Goal: Check status

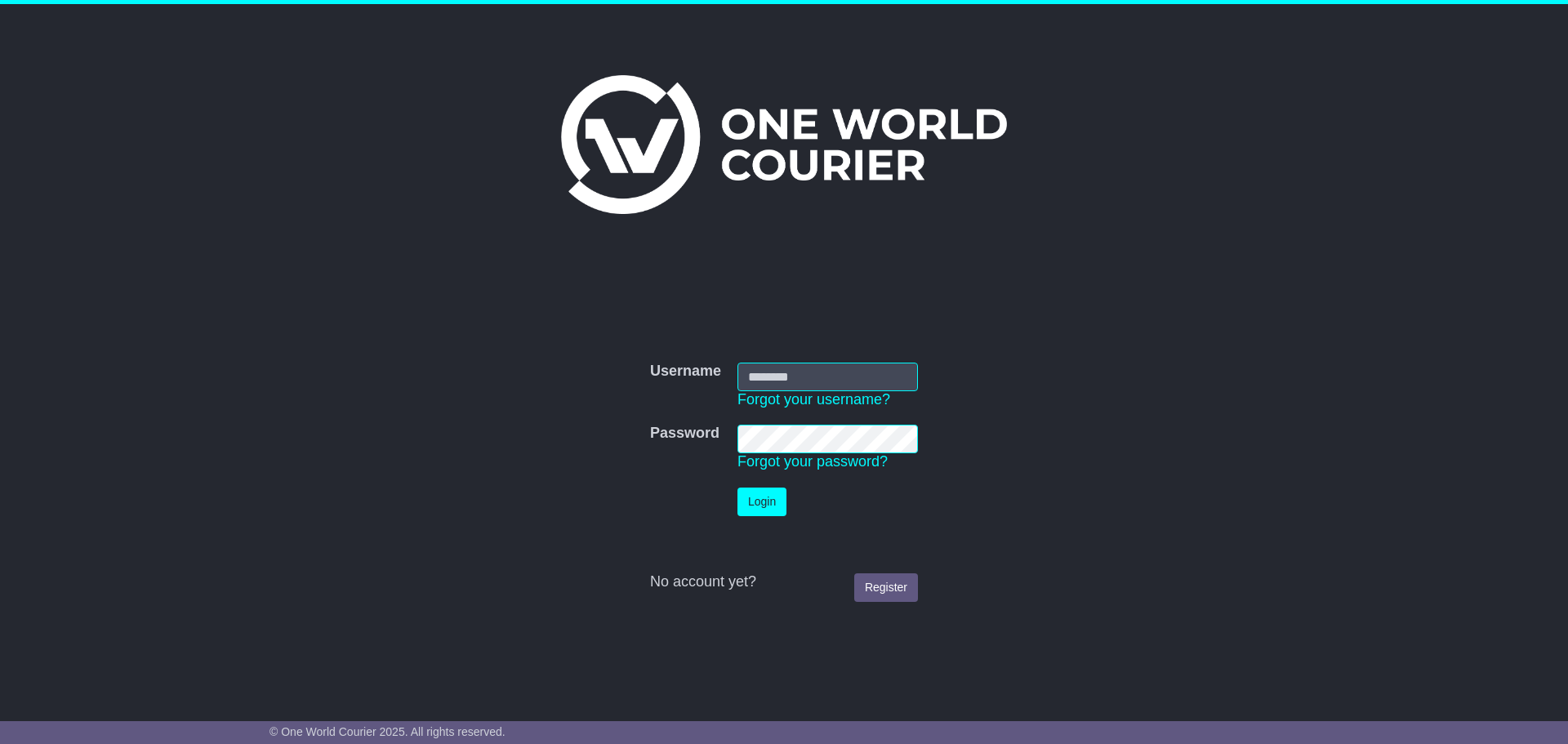
type input "**********"
click at [756, 505] on button "Login" at bounding box center [761, 502] width 49 height 28
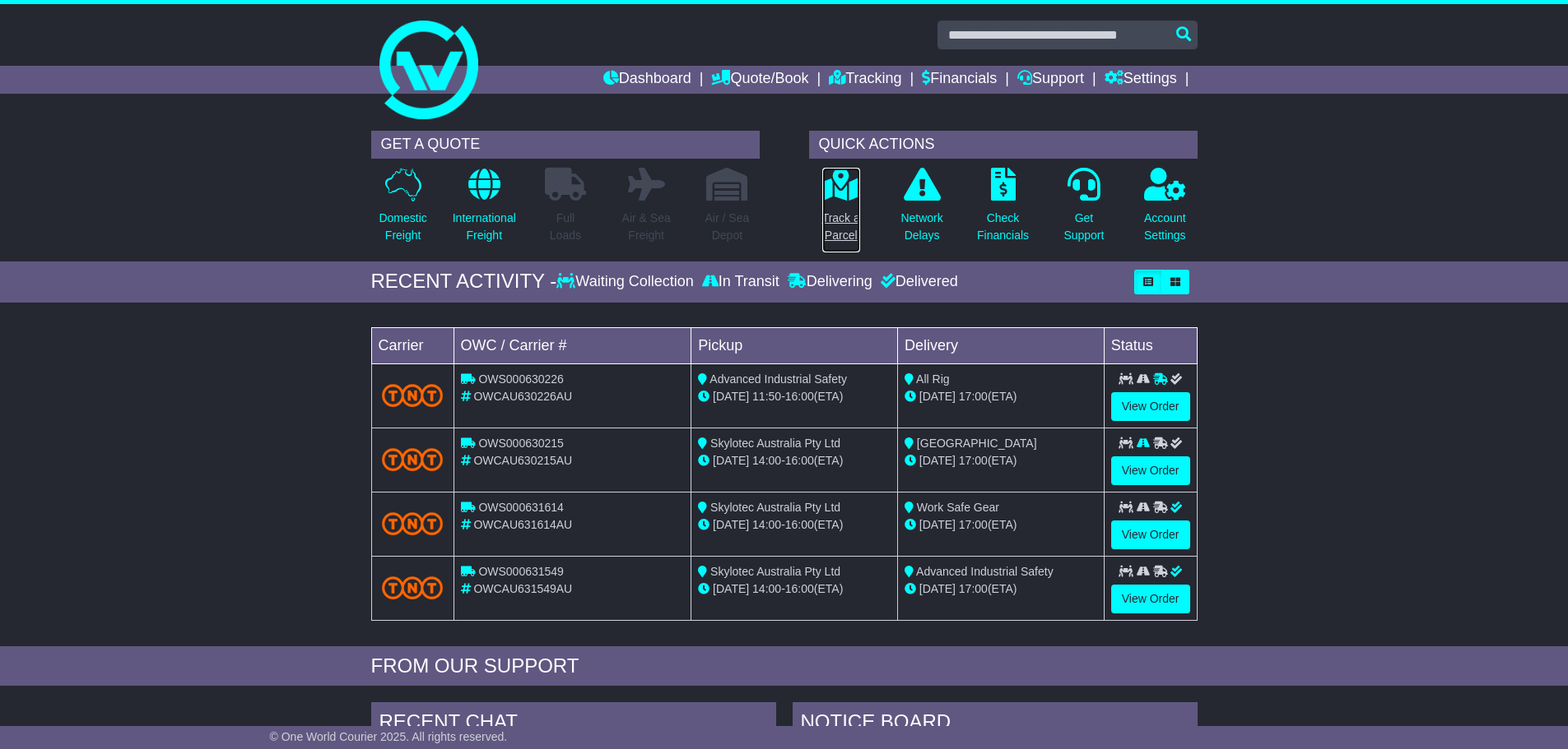
click at [835, 224] on p "Track a Parcel" at bounding box center [840, 227] width 38 height 35
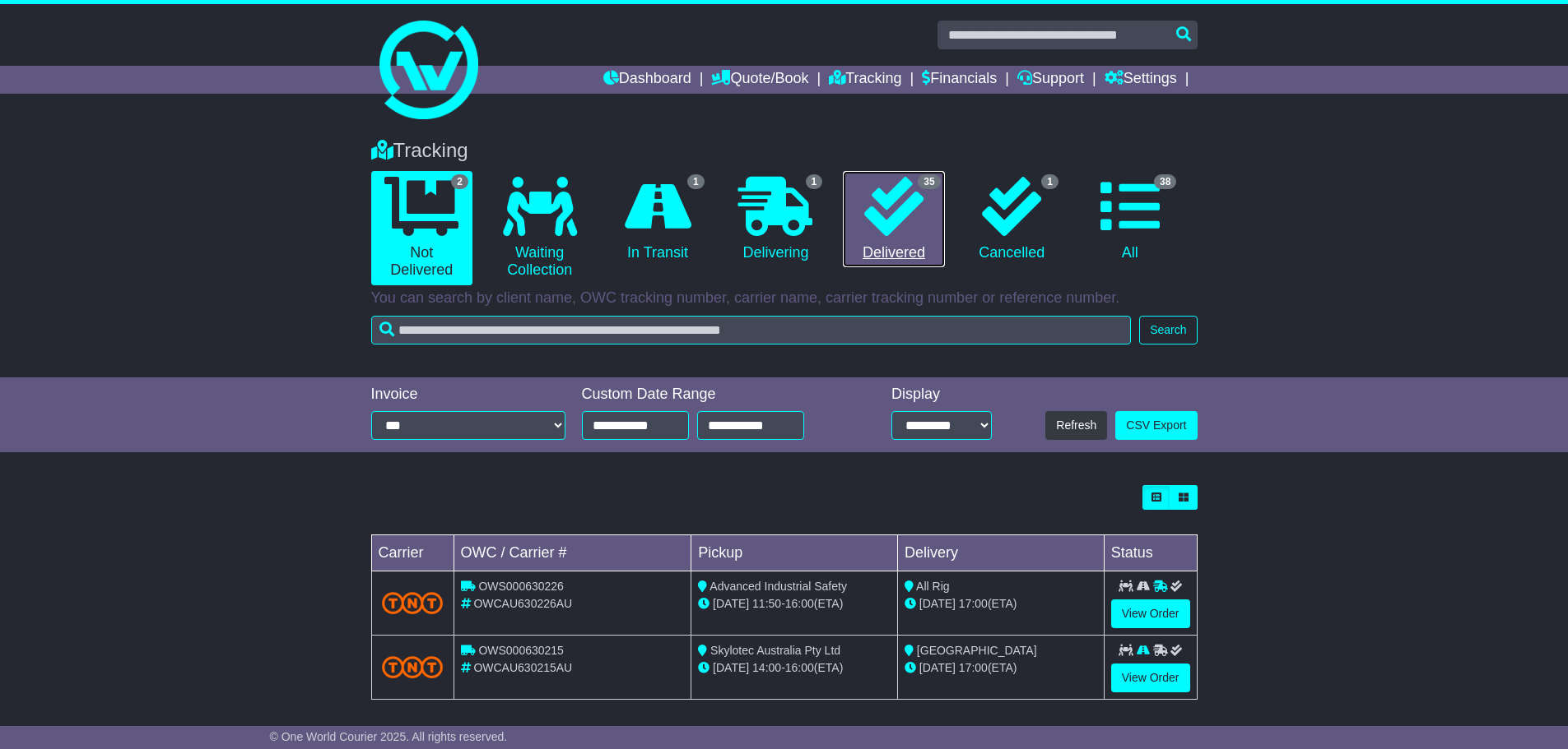
click at [888, 205] on icon at bounding box center [894, 206] width 59 height 59
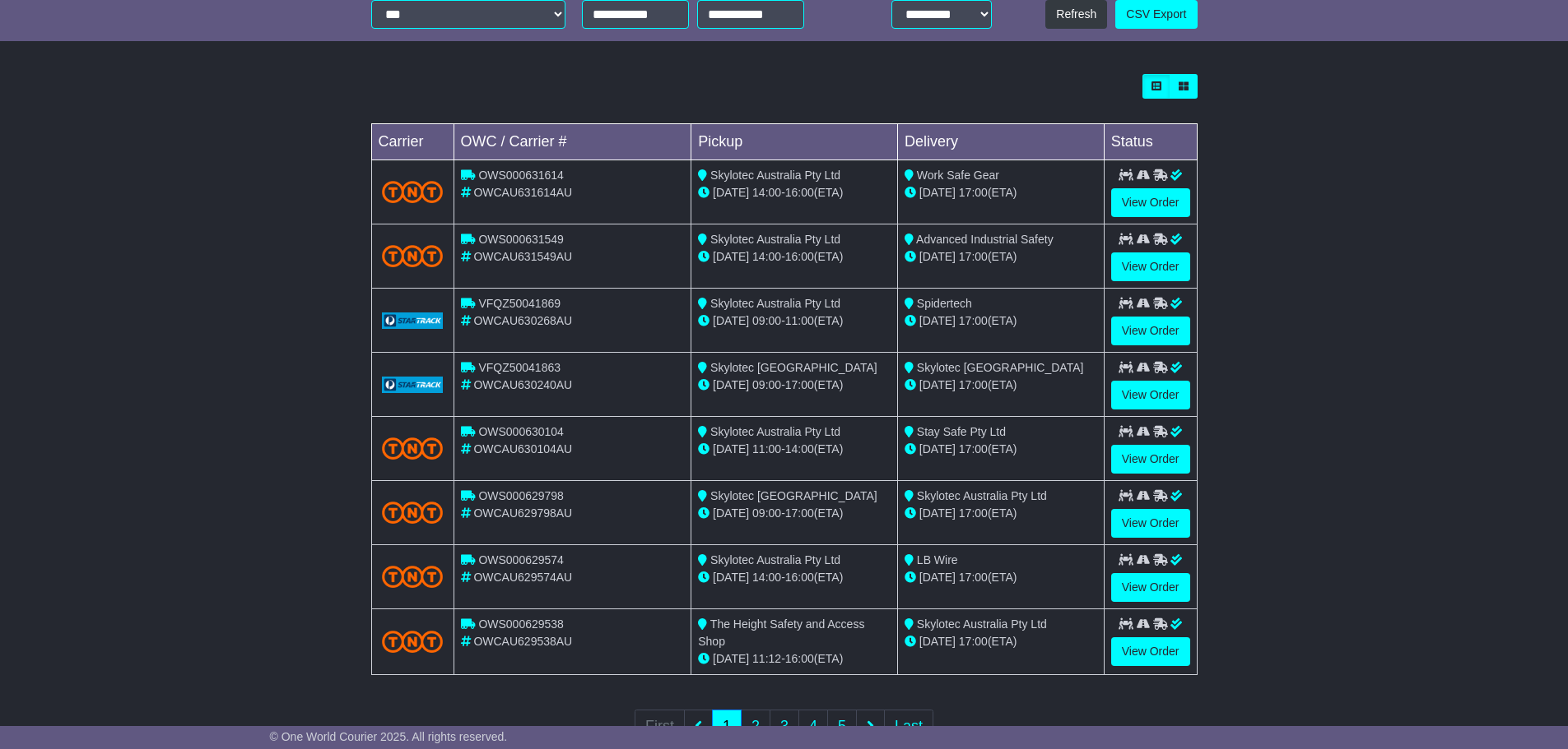
scroll to position [468, 0]
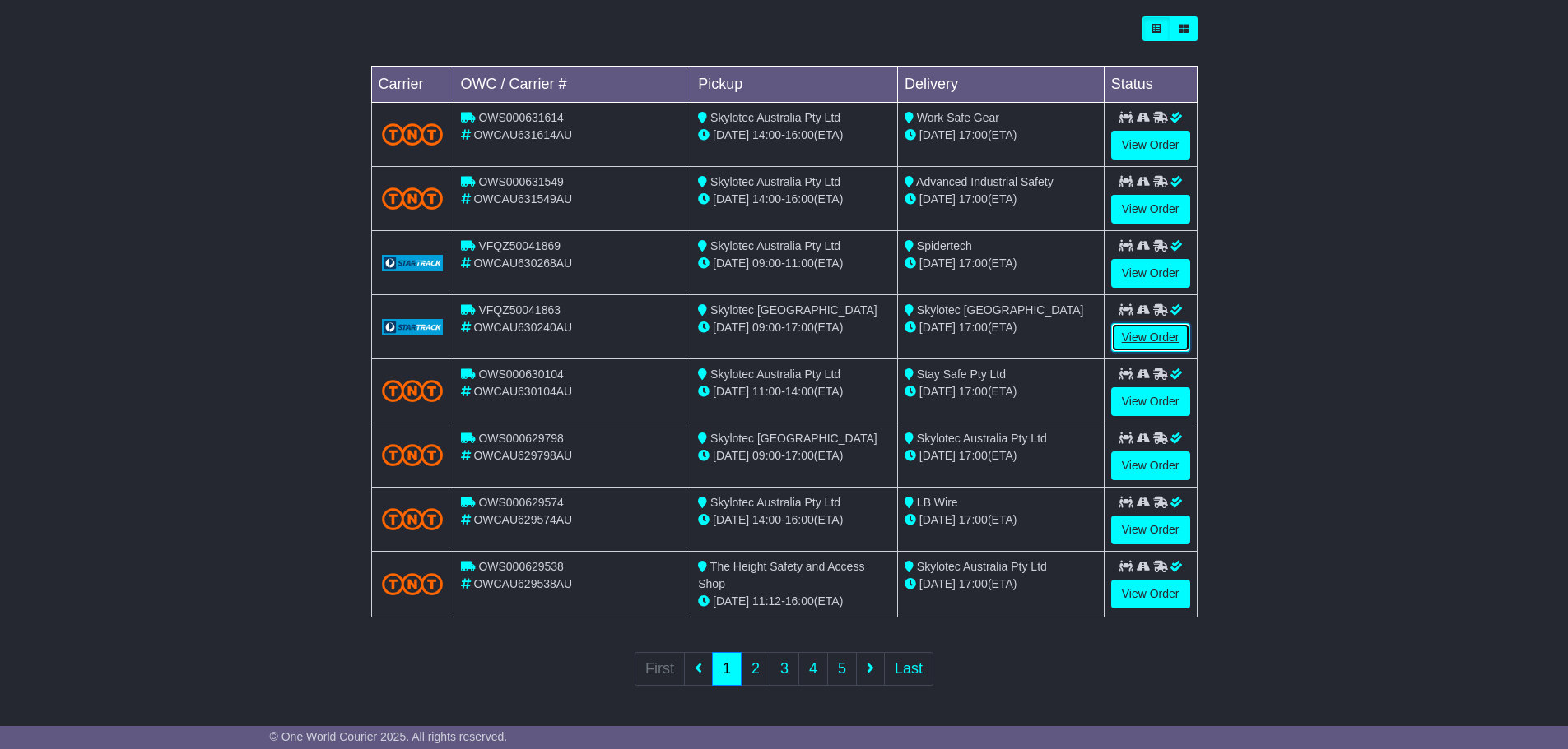
click at [1157, 337] on link "View Order" at bounding box center [1151, 338] width 79 height 29
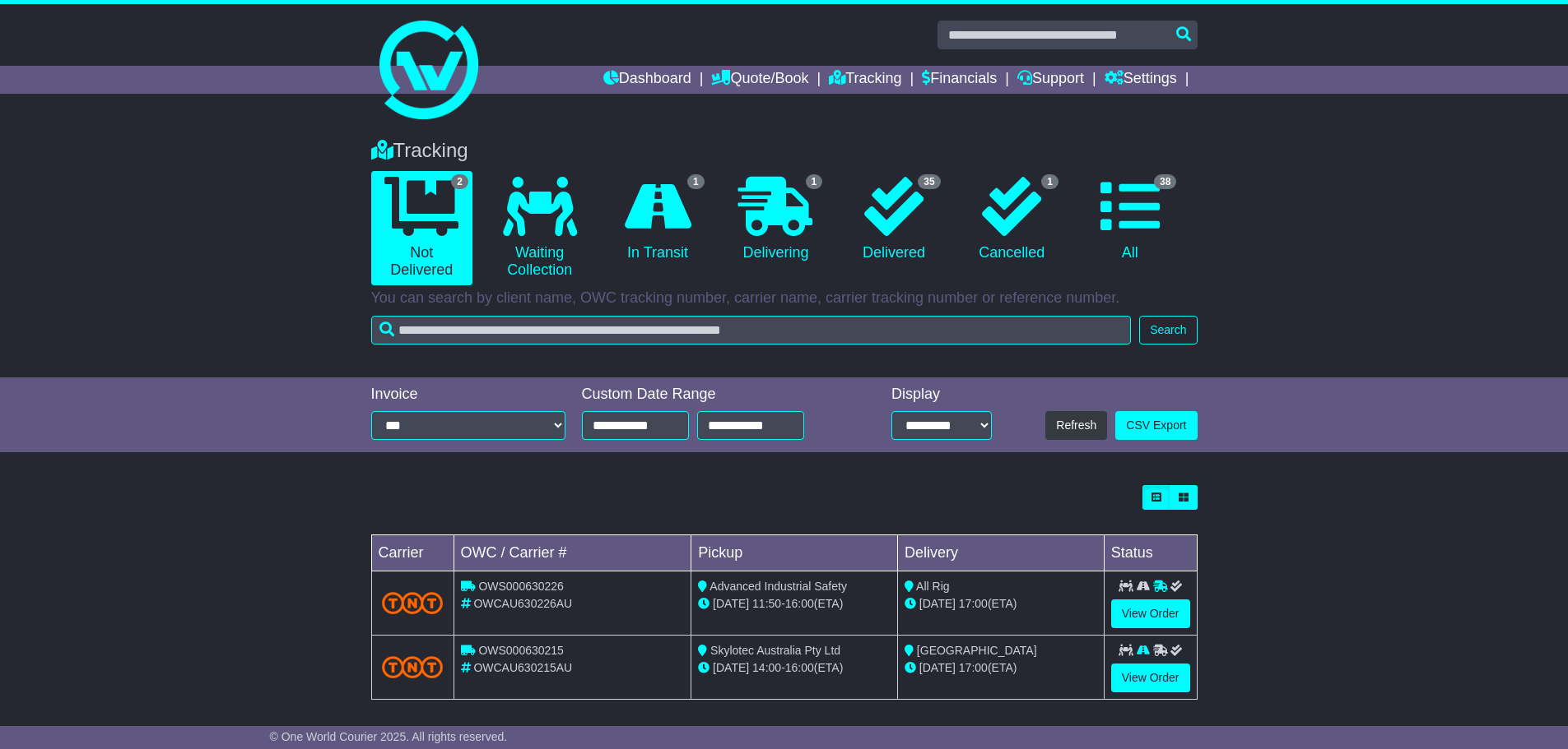
scroll to position [9, 0]
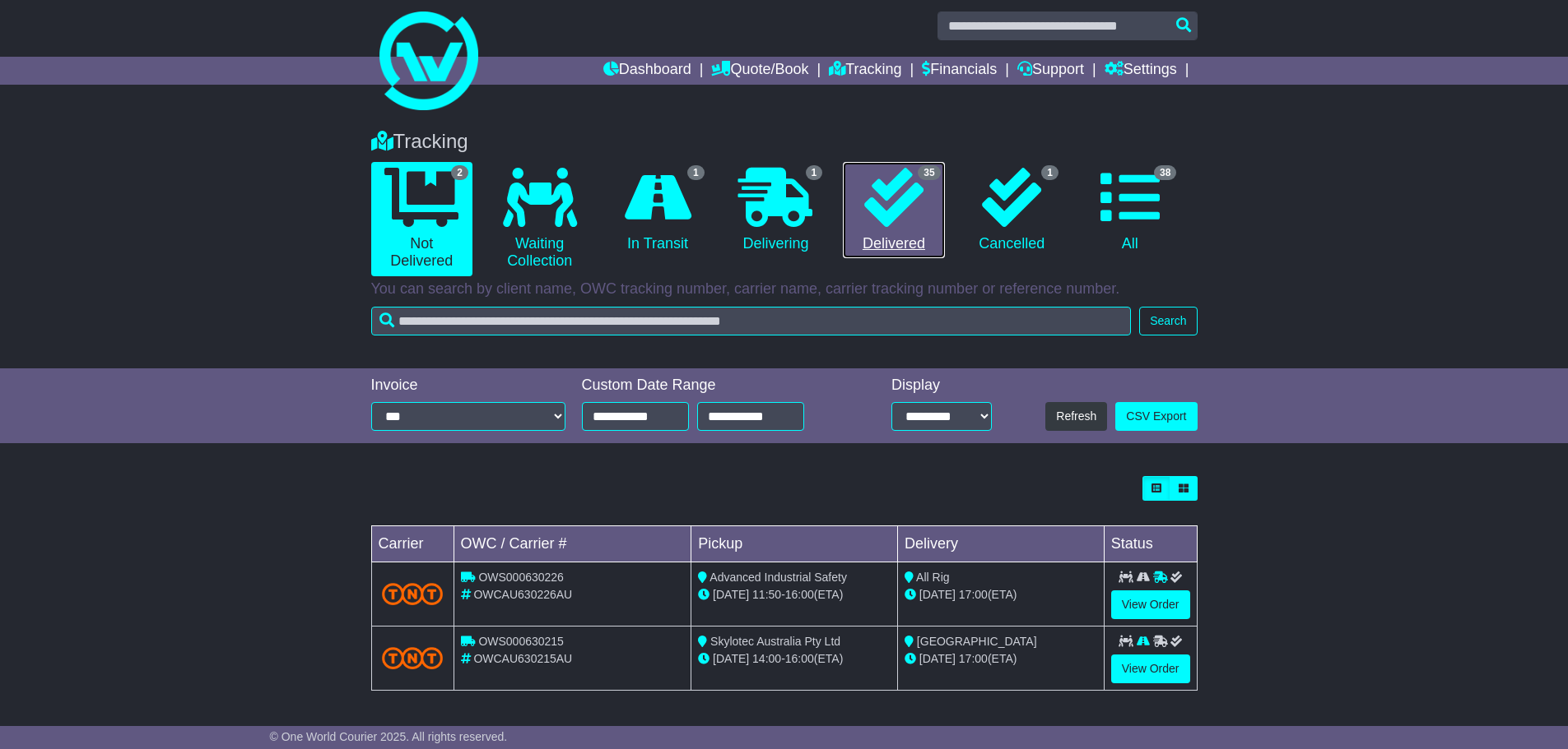
click at [894, 208] on icon at bounding box center [894, 197] width 59 height 59
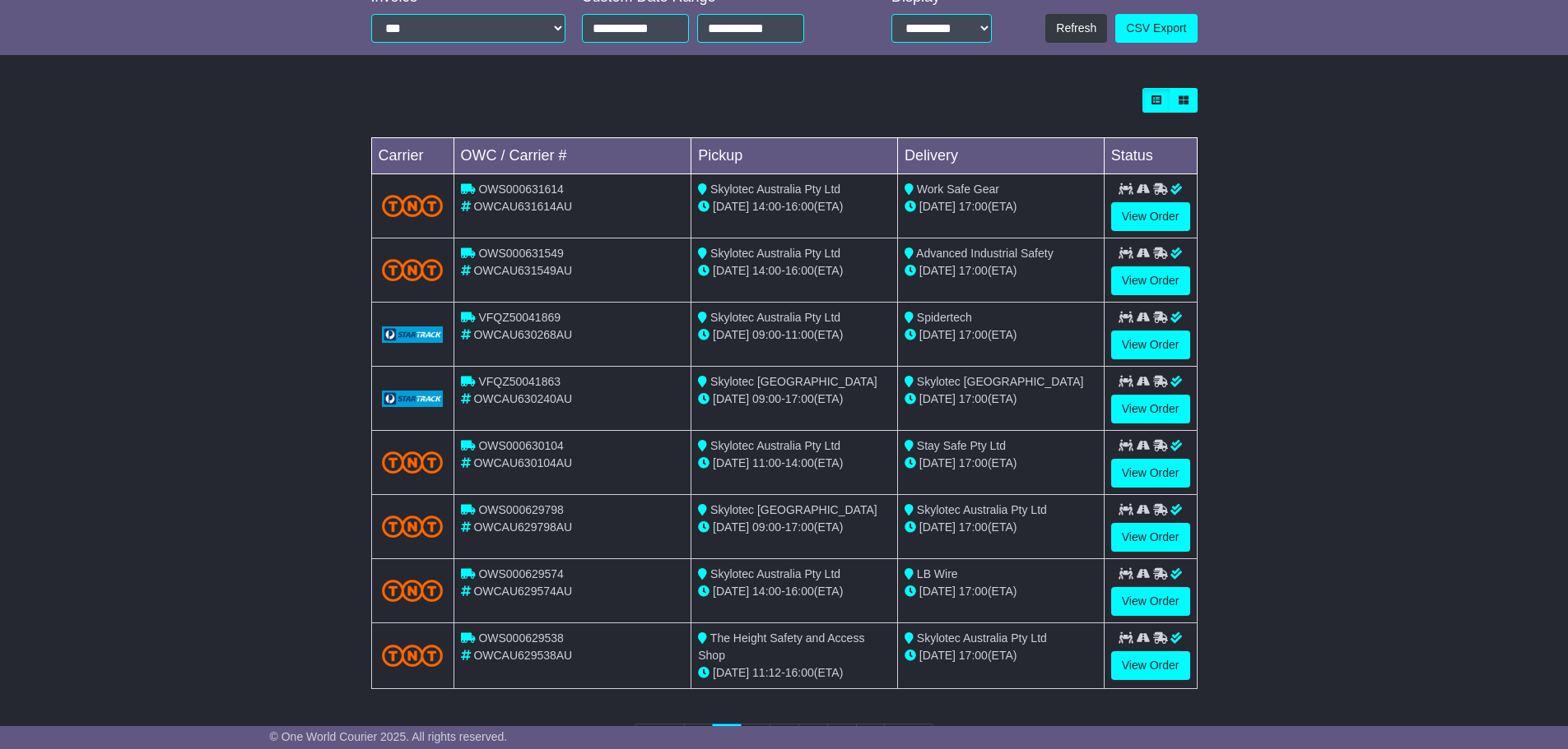
scroll to position [411, 0]
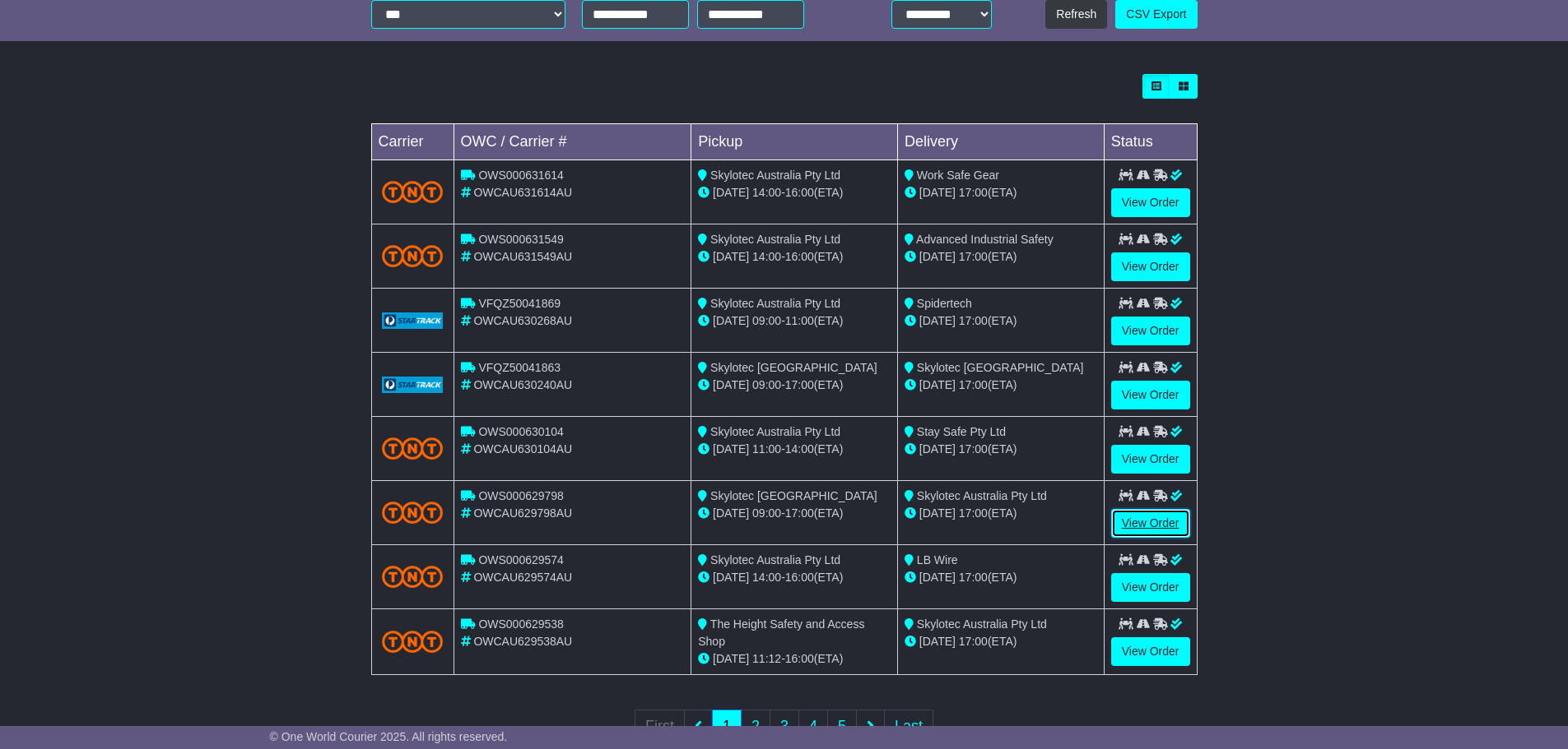
click at [1152, 521] on link "View Order" at bounding box center [1151, 523] width 79 height 29
